Goal: Task Accomplishment & Management: Complete application form

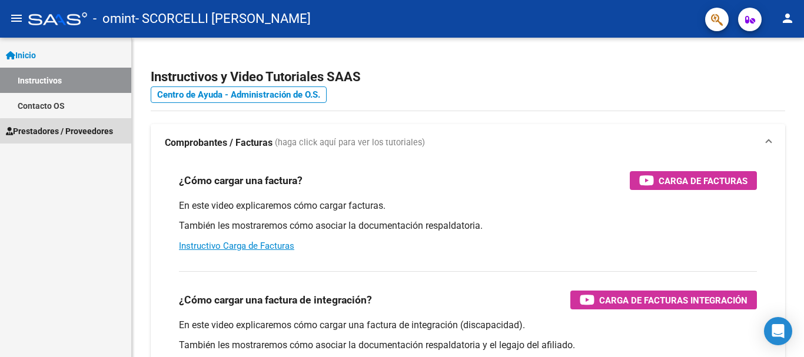
click at [75, 132] on span "Prestadores / Proveedores" at bounding box center [59, 131] width 107 height 13
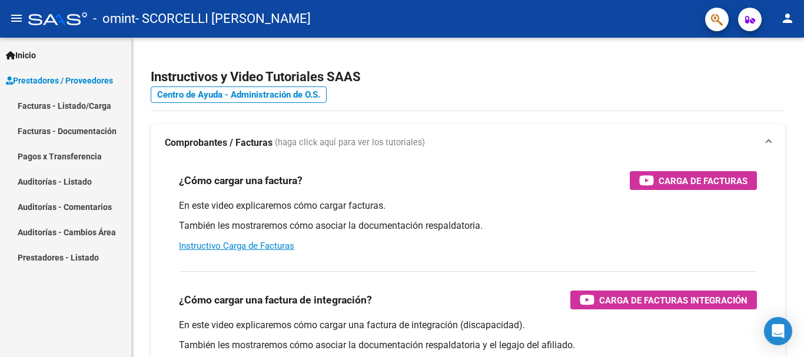
click at [93, 105] on link "Facturas - Listado/Carga" at bounding box center [65, 105] width 131 height 25
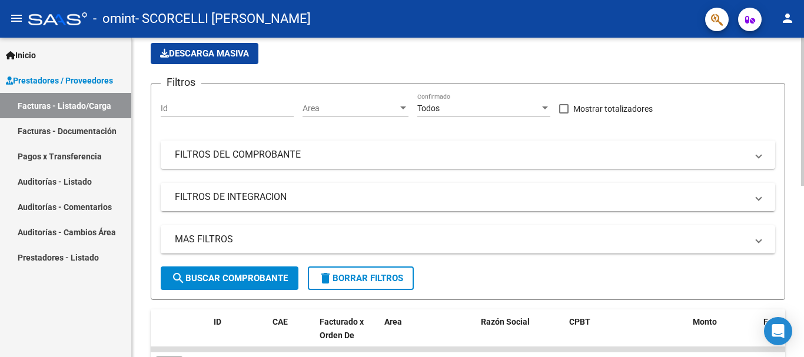
scroll to position [59, 0]
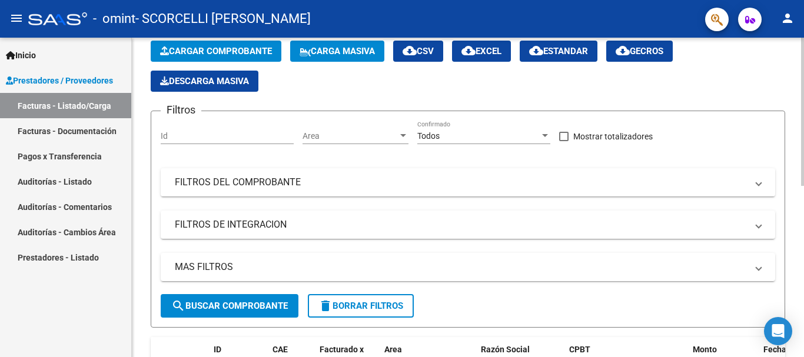
click at [531, 135] on div "Todos" at bounding box center [478, 136] width 122 height 10
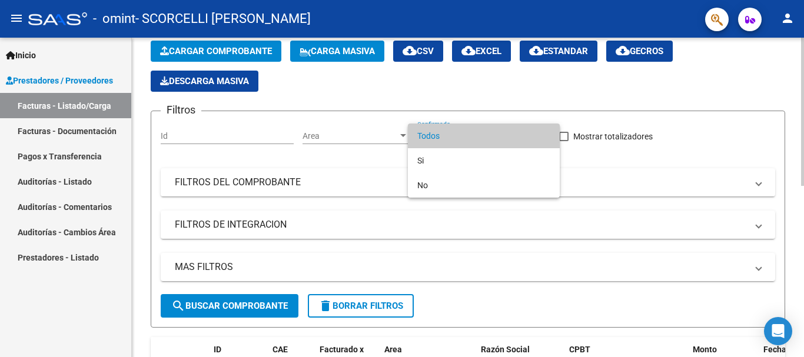
click at [531, 135] on span "Todos" at bounding box center [483, 136] width 133 height 25
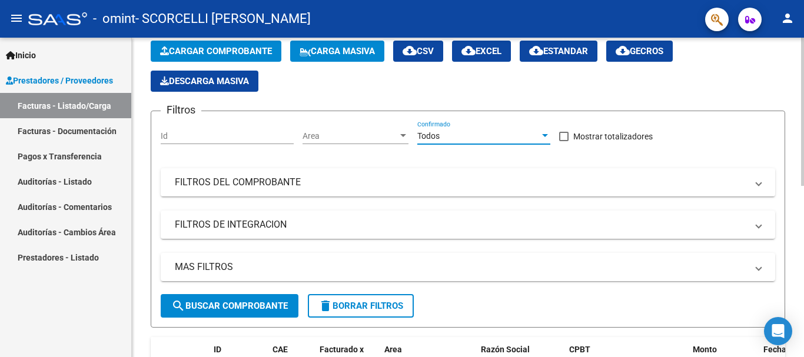
click at [247, 55] on span "Cargar Comprobante" at bounding box center [216, 51] width 112 height 11
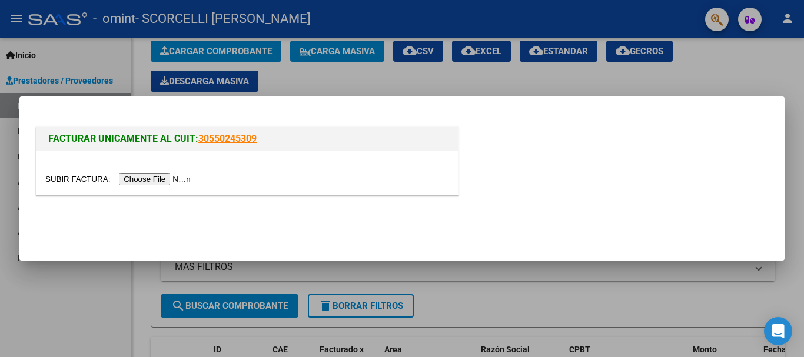
click at [167, 179] on input "file" at bounding box center [119, 179] width 149 height 12
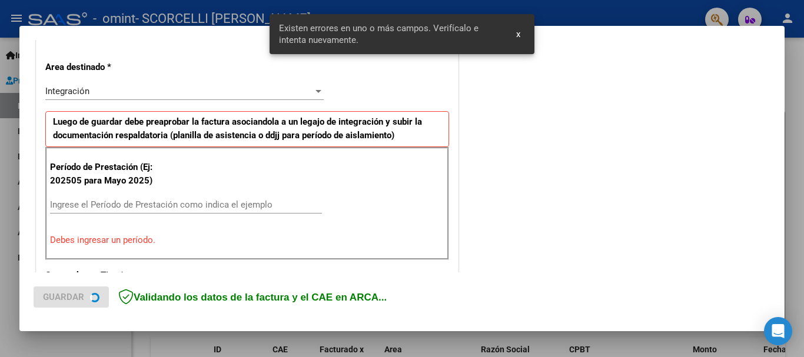
scroll to position [272, 0]
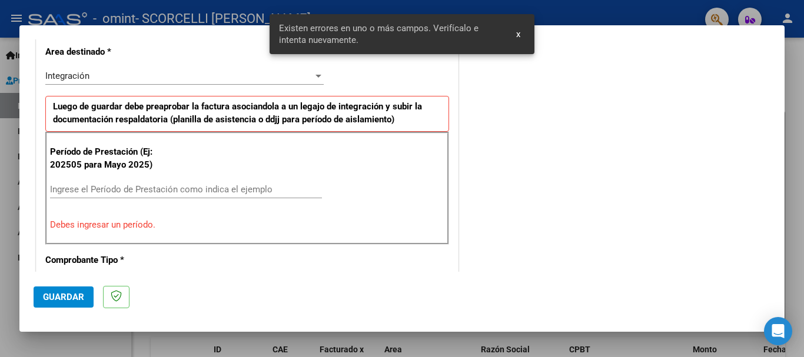
click at [105, 181] on div "Ingrese el Período de Prestación como indica el ejemplo" at bounding box center [186, 190] width 272 height 18
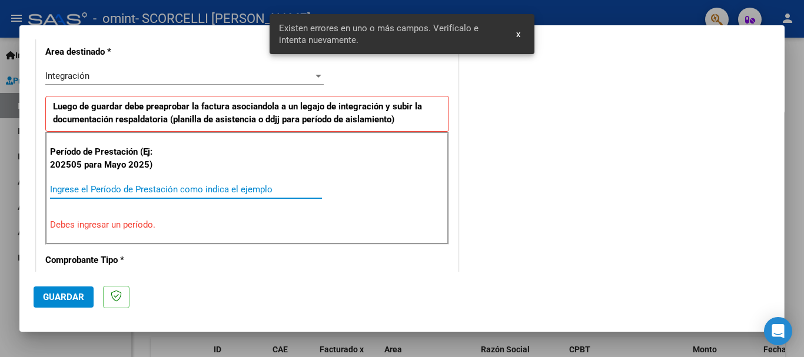
click at [97, 185] on input "Ingrese el Período de Prestación como indica el ejemplo" at bounding box center [186, 189] width 272 height 11
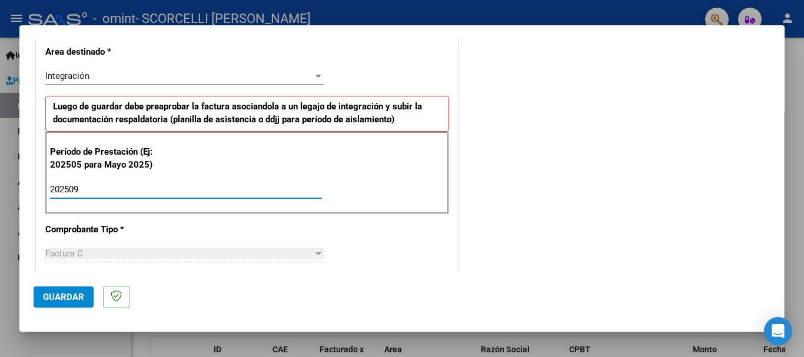
type input "202509"
click at [75, 295] on span "Guardar" at bounding box center [63, 297] width 41 height 11
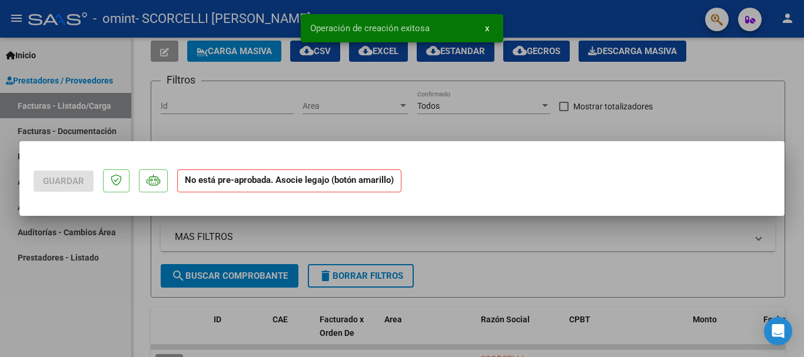
scroll to position [0, 0]
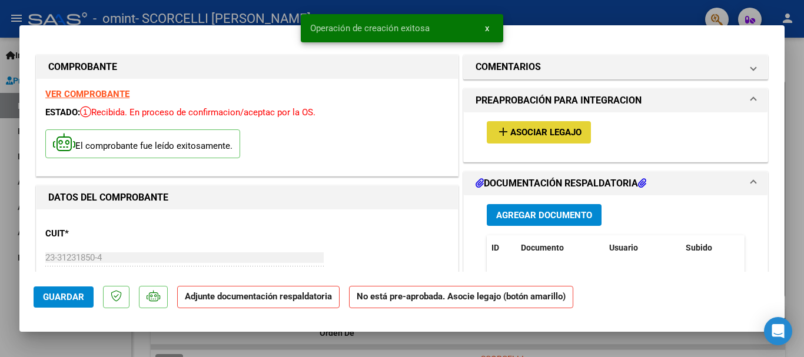
click at [561, 131] on span "Asociar Legajo" at bounding box center [545, 133] width 71 height 11
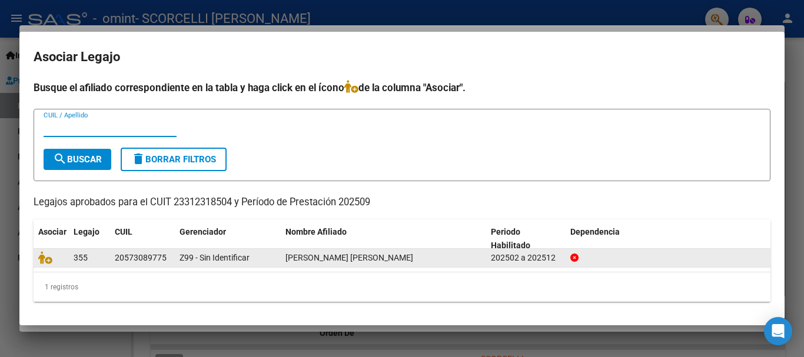
click at [532, 259] on div "202502 a 202512" at bounding box center [526, 258] width 70 height 14
click at [215, 261] on span "Z99 - Sin Identificar" at bounding box center [214, 257] width 70 height 9
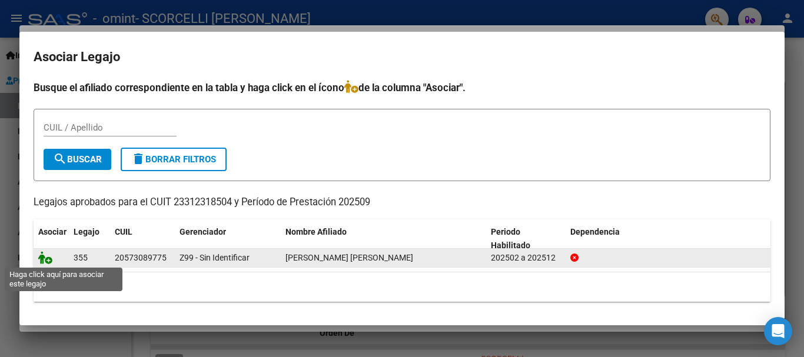
click at [45, 258] on icon at bounding box center [45, 257] width 14 height 13
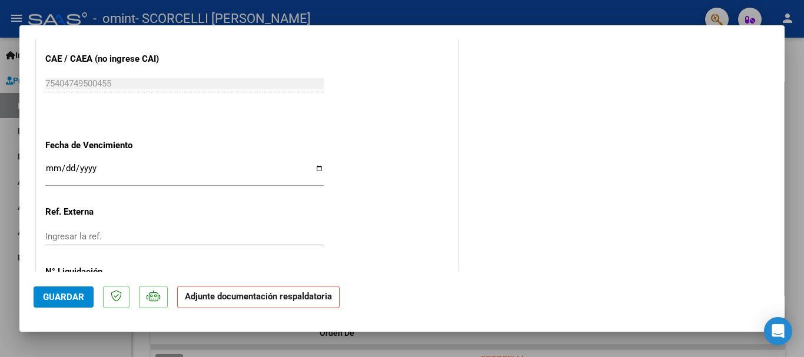
scroll to position [706, 0]
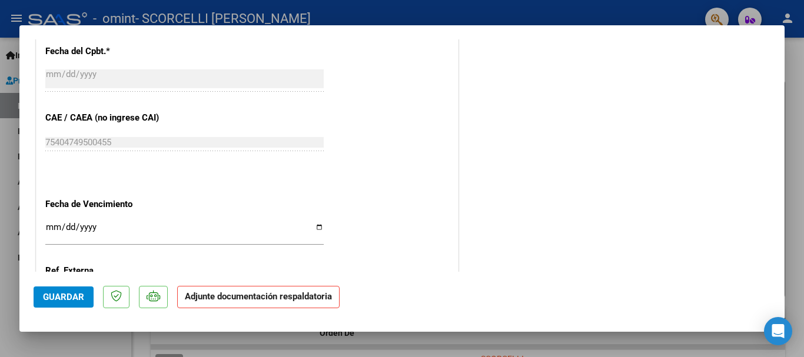
click at [56, 233] on input "Ingresar la fecha" at bounding box center [184, 231] width 278 height 19
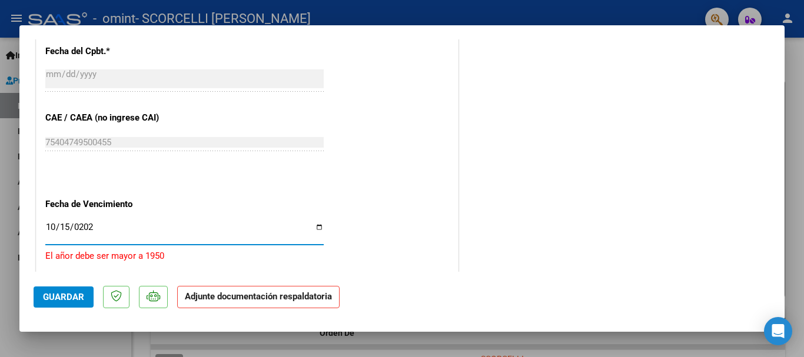
type input "[DATE]"
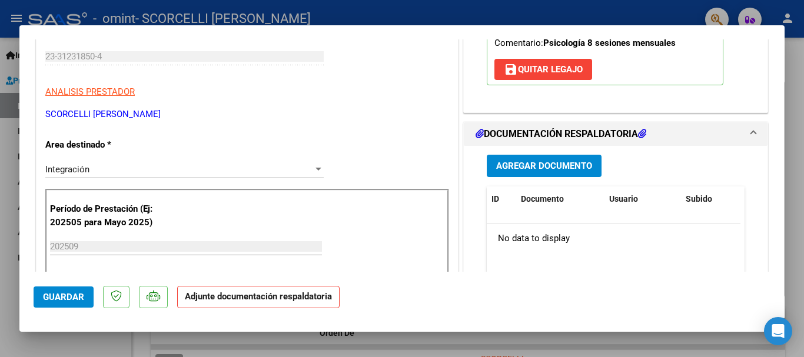
scroll to position [176, 0]
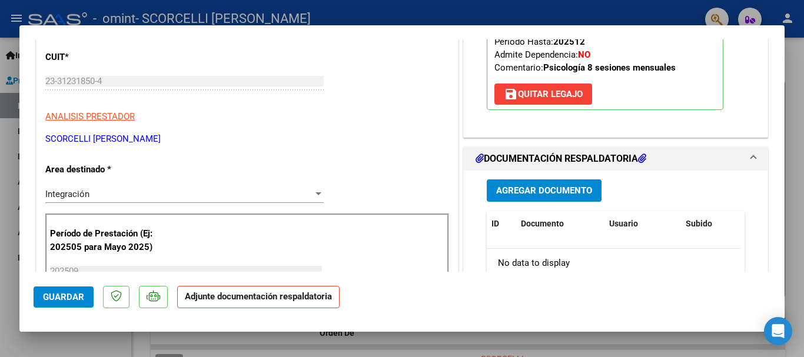
click at [527, 190] on span "Agregar Documento" at bounding box center [544, 191] width 96 height 11
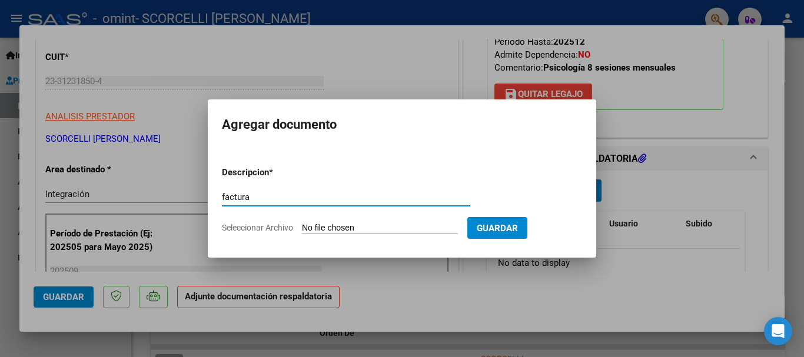
type input "factura"
click at [333, 232] on input "Seleccionar Archivo" at bounding box center [380, 228] width 156 height 11
type input "C:\fakepath\23312318504_011_00002_00000505 [PERSON_NAME] sept.pdf"
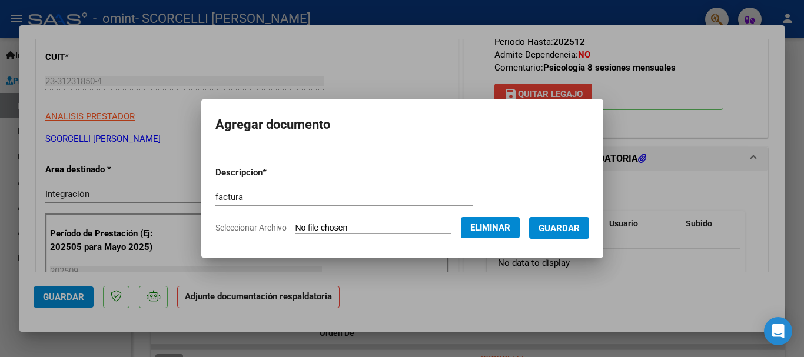
click at [571, 228] on span "Guardar" at bounding box center [558, 228] width 41 height 11
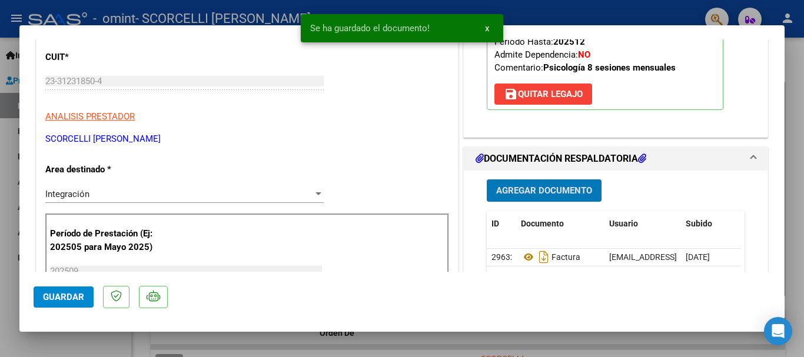
click at [540, 191] on span "Agregar Documento" at bounding box center [544, 191] width 96 height 11
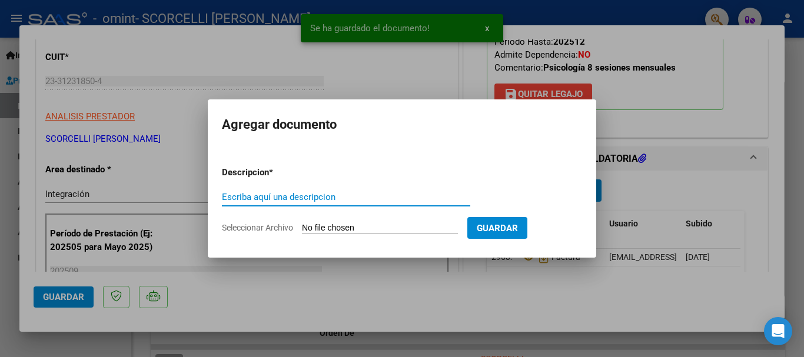
click at [257, 225] on span "Seleccionar Archivo" at bounding box center [257, 227] width 71 height 9
click at [302, 225] on input "Seleccionar Archivo" at bounding box center [380, 228] width 156 height 11
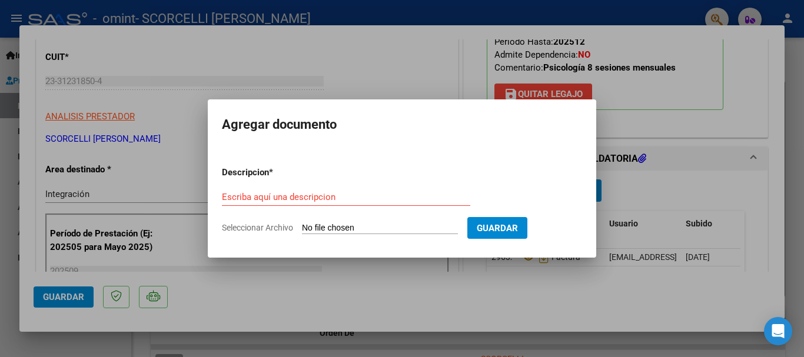
type input "C:\fakepath\[PERSON_NAME] sept asistenci.pdf"
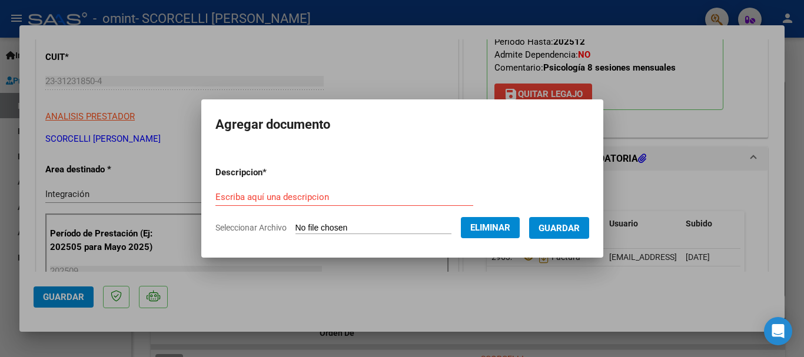
click at [332, 198] on input "Escriba aquí una descripcion" at bounding box center [344, 197] width 258 height 11
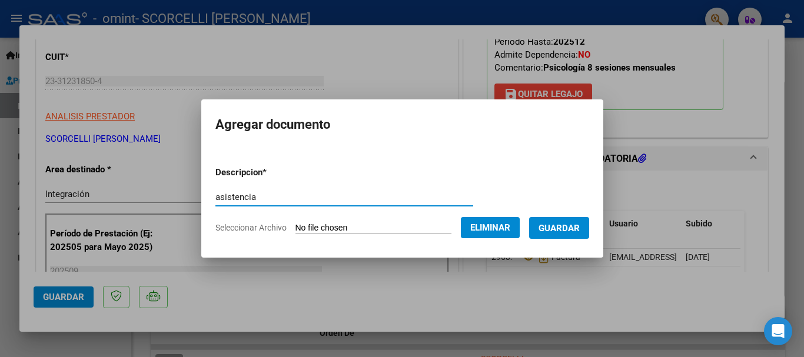
type input "asistencia"
click at [569, 224] on span "Guardar" at bounding box center [558, 228] width 41 height 11
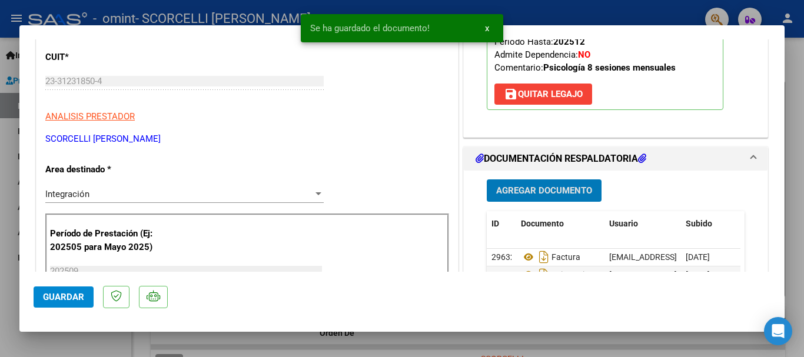
click at [485, 24] on span "x" at bounding box center [487, 28] width 4 height 11
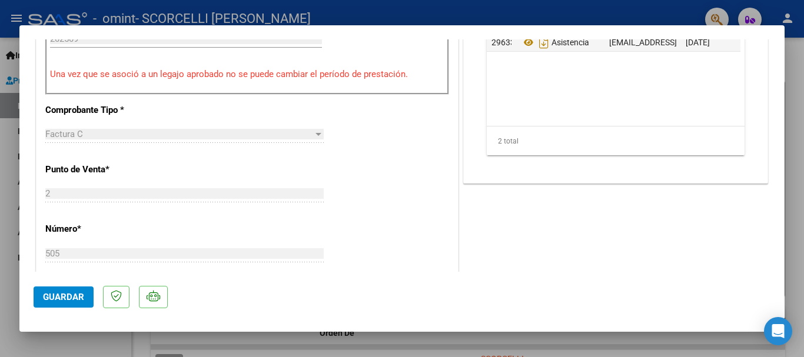
scroll to position [412, 0]
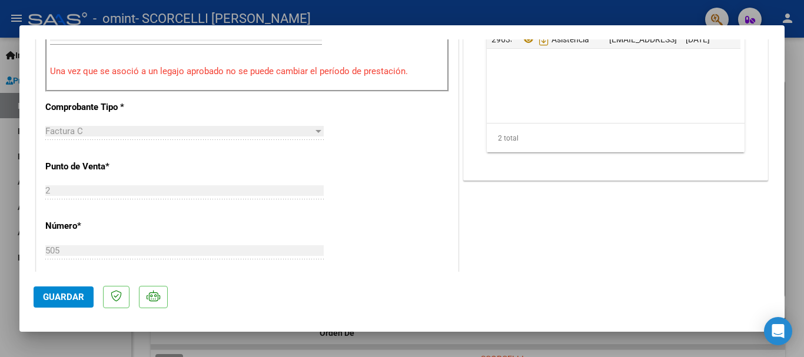
click at [84, 290] on button "Guardar" at bounding box center [64, 297] width 60 height 21
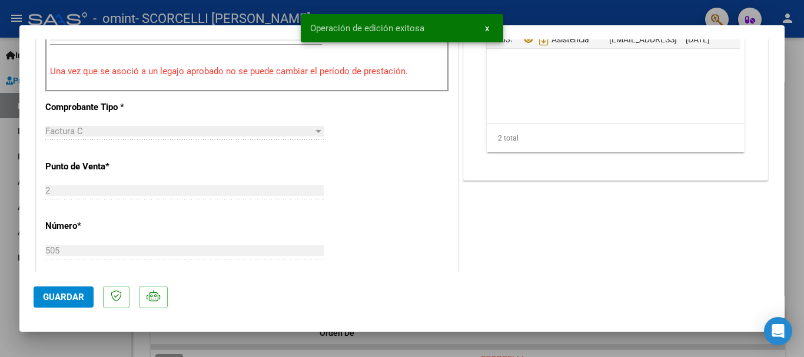
click at [61, 290] on button "Guardar" at bounding box center [64, 297] width 60 height 21
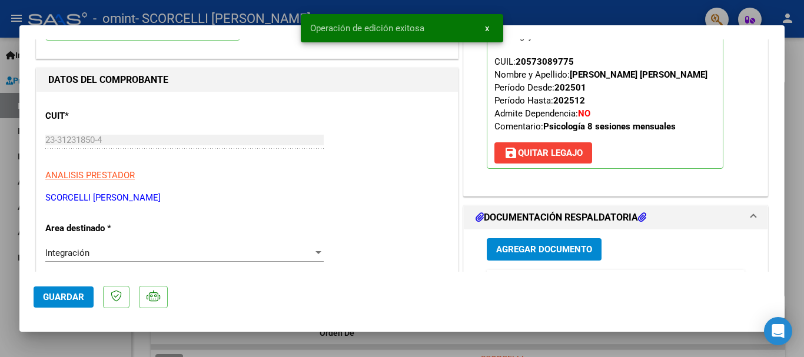
scroll to position [0, 0]
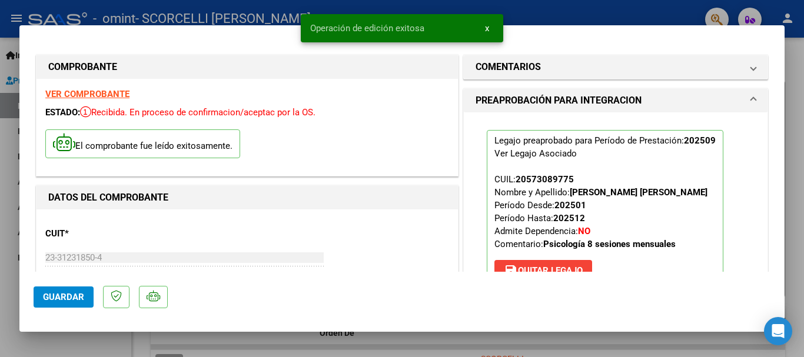
click at [481, 28] on button "x" at bounding box center [486, 28] width 23 height 21
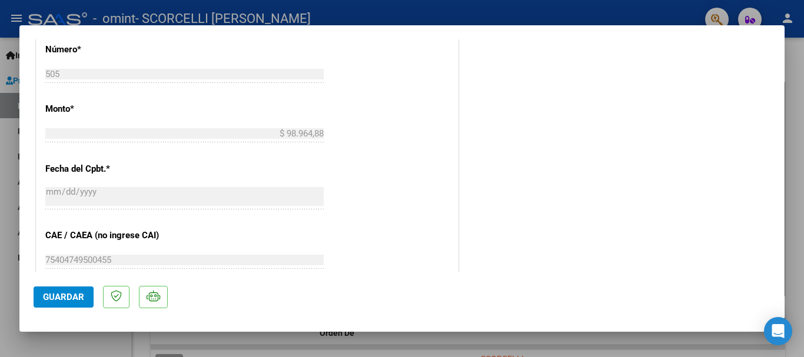
scroll to position [821, 0]
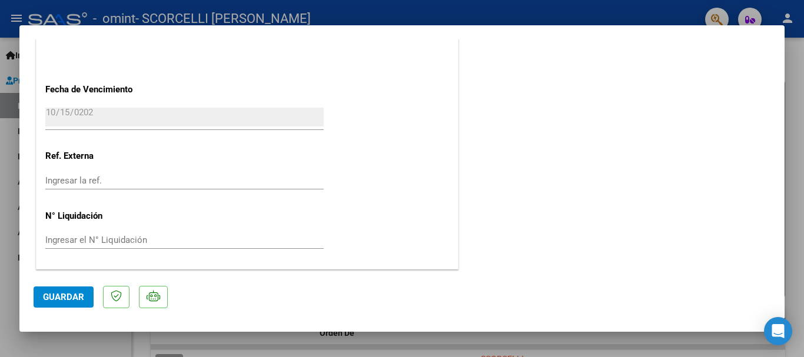
click at [794, 156] on div at bounding box center [402, 178] width 804 height 357
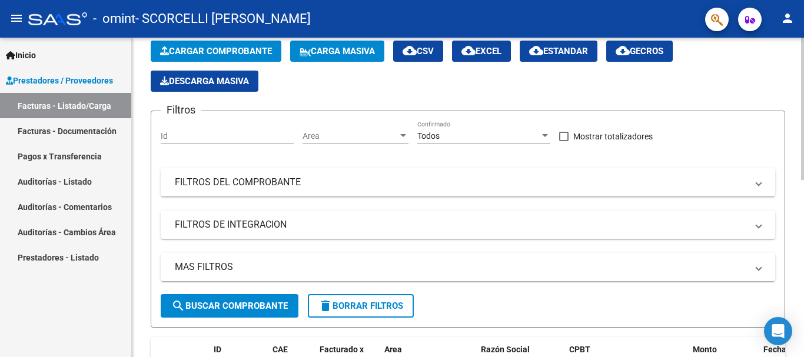
scroll to position [294, 0]
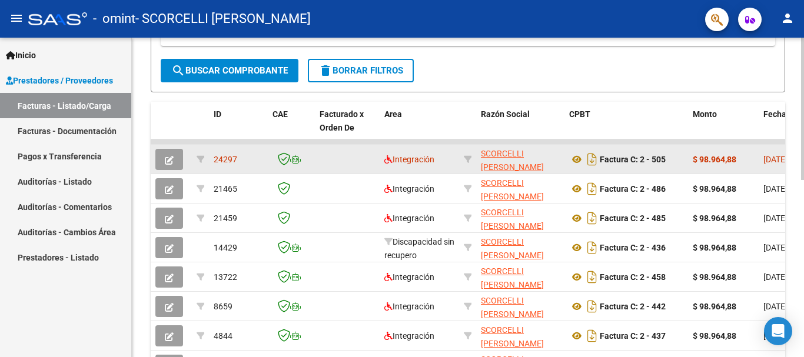
click at [169, 158] on icon "button" at bounding box center [169, 160] width 9 height 9
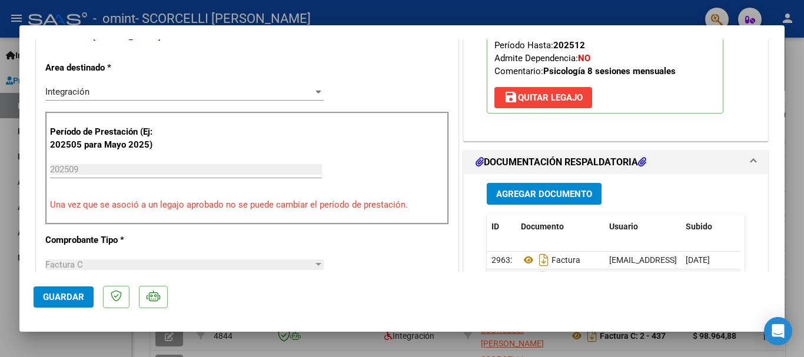
scroll to position [412, 0]
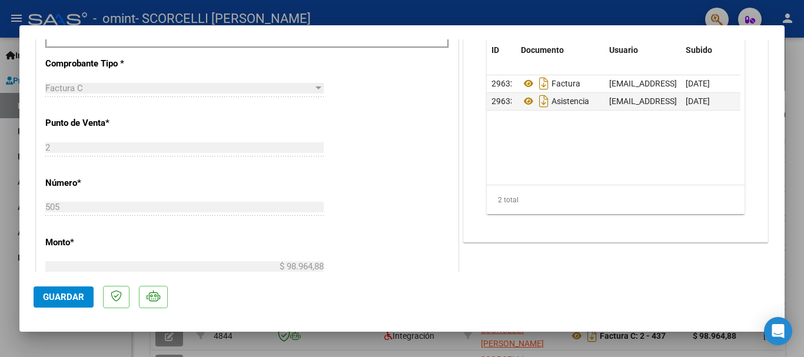
drag, startPoint x: 58, startPoint y: 294, endPoint x: 135, endPoint y: 280, distance: 78.8
click at [58, 294] on span "Guardar" at bounding box center [63, 297] width 41 height 11
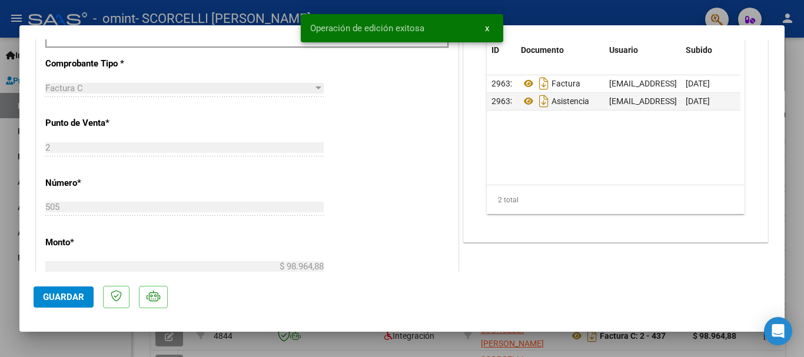
click at [489, 28] on button "x" at bounding box center [486, 28] width 23 height 21
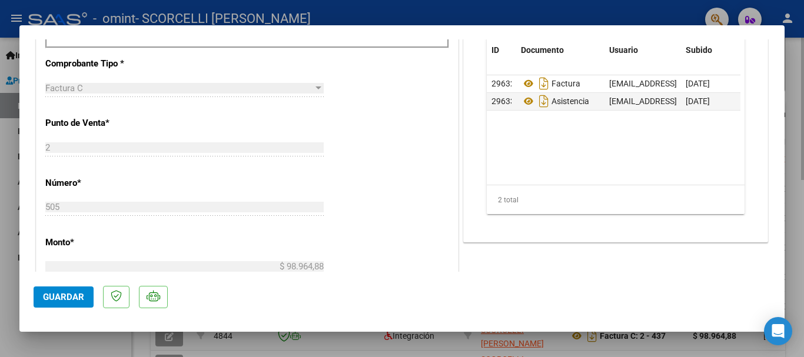
click at [791, 118] on div at bounding box center [402, 178] width 804 height 357
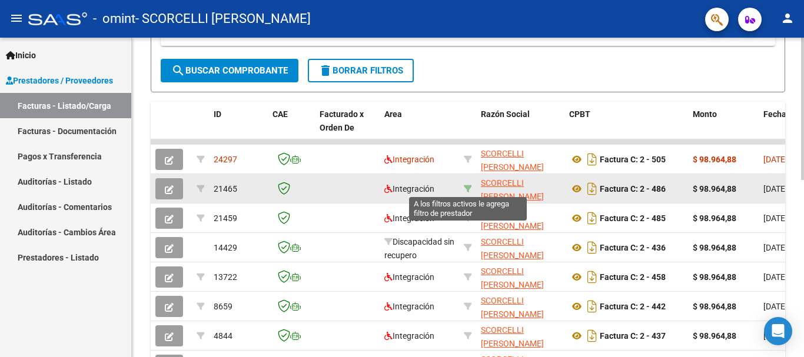
scroll to position [294, 0]
